Goal: Share content: Distribute website content to other platforms or users

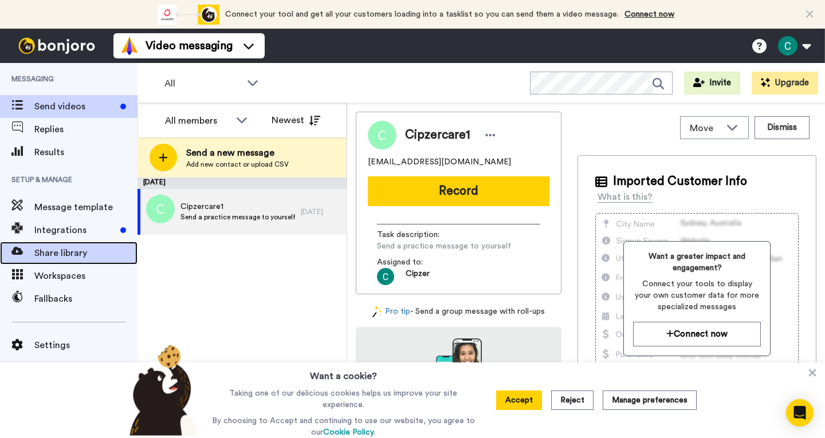
click at [55, 260] on span "Share library" at bounding box center [85, 253] width 103 height 14
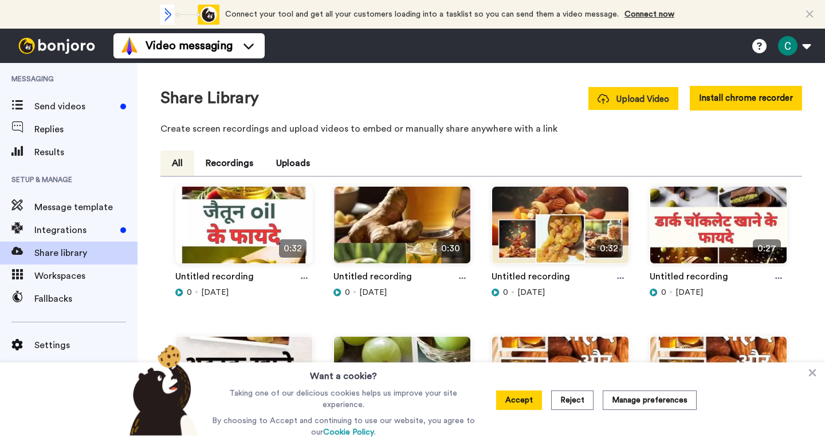
click at [605, 99] on icon at bounding box center [603, 99] width 11 height 10
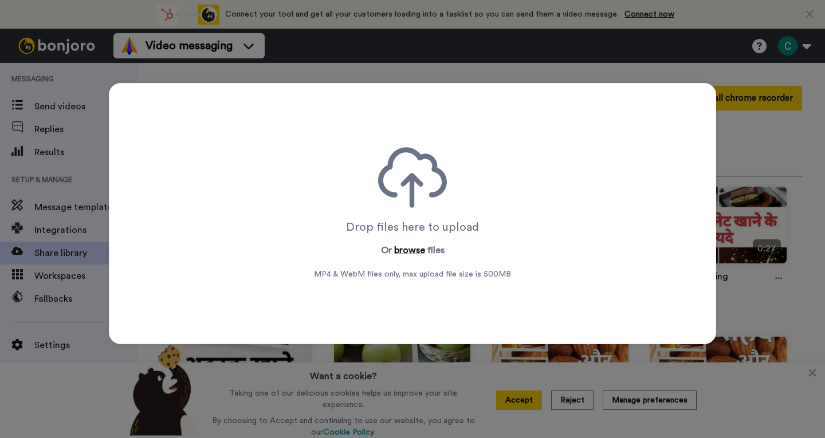
click at [409, 248] on button "browse" at bounding box center [409, 251] width 31 height 14
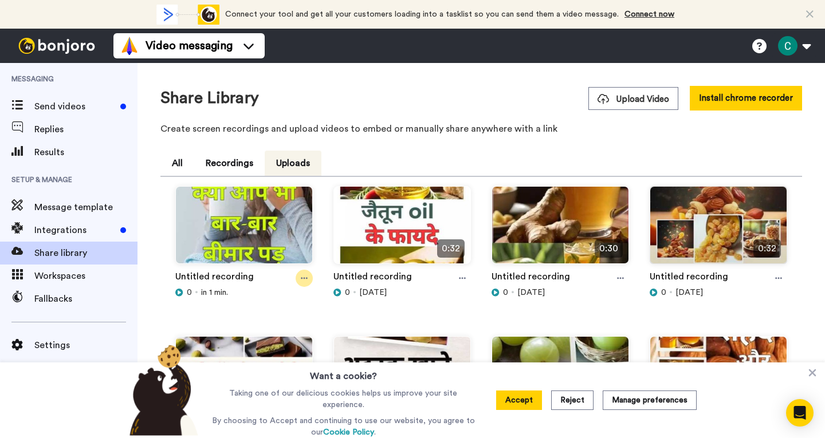
click at [307, 279] on div at bounding box center [304, 278] width 17 height 17
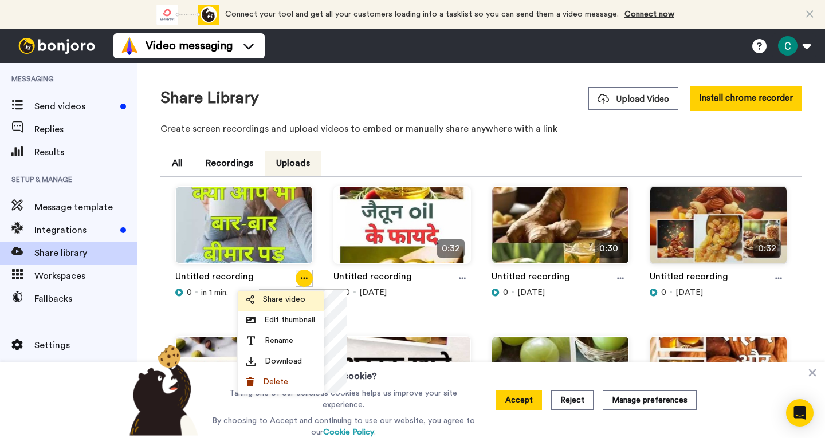
click at [284, 299] on span "Share video" at bounding box center [284, 299] width 42 height 11
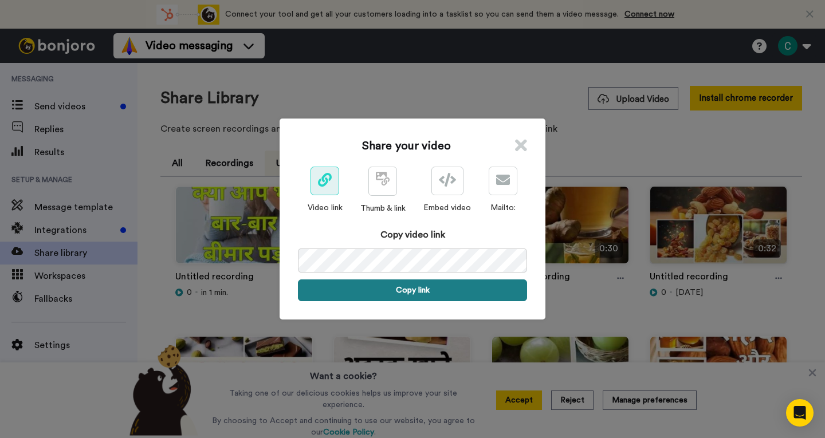
click at [426, 299] on button "Copy link" at bounding box center [412, 291] width 229 height 22
